Goal: Transaction & Acquisition: Book appointment/travel/reservation

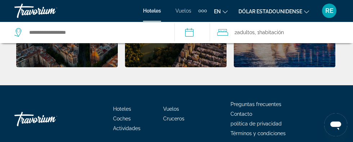
scroll to position [373, 0]
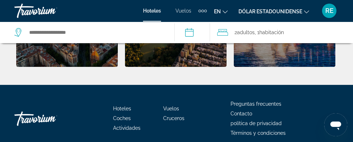
click at [184, 121] on font "Cruceros" at bounding box center [173, 119] width 21 height 6
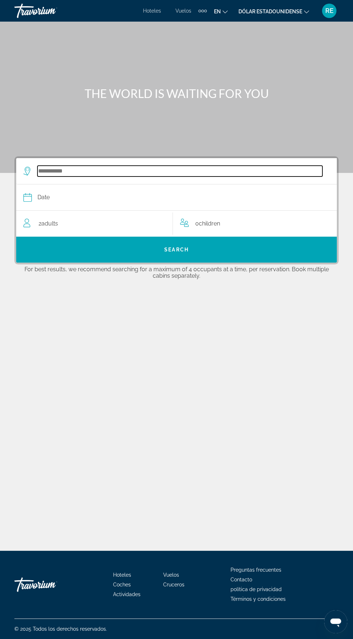
click at [152, 142] on input "Select cruise destination" at bounding box center [179, 171] width 285 height 11
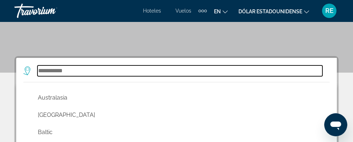
scroll to position [72, 0]
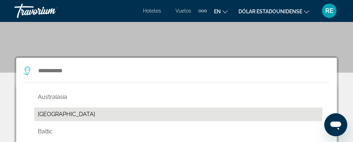
click at [58, 111] on button "[GEOGRAPHIC_DATA]" at bounding box center [178, 115] width 288 height 14
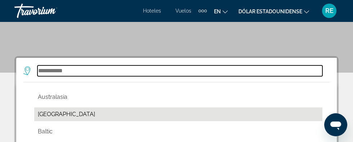
type input "*******"
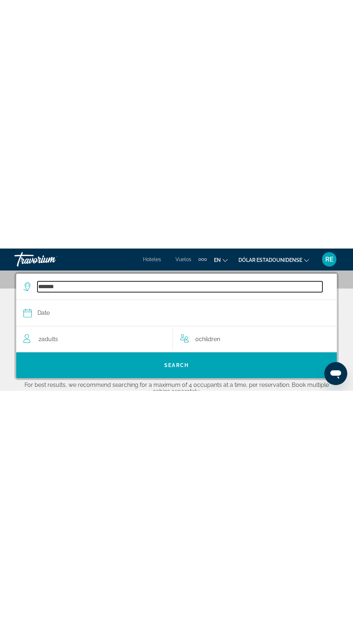
scroll to position [0, 0]
